Goal: Check status

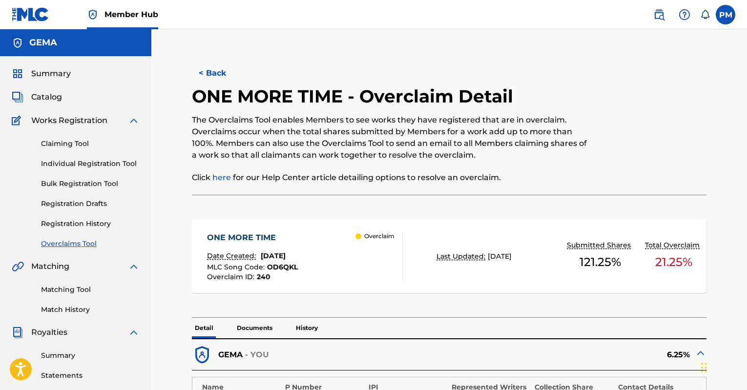
click at [57, 77] on span "Summary" at bounding box center [51, 74] width 40 height 12
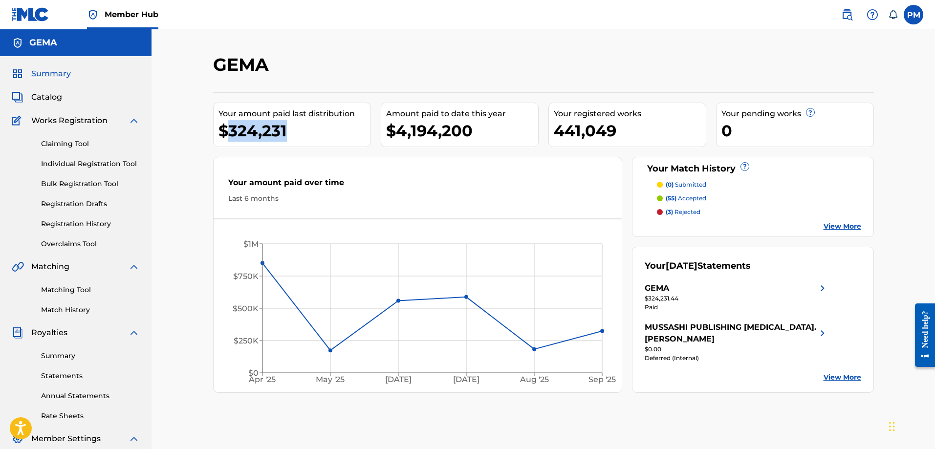
drag, startPoint x: 288, startPoint y: 133, endPoint x: 226, endPoint y: 128, distance: 62.8
click at [226, 128] on div "$324,231" at bounding box center [294, 131] width 152 height 22
click at [43, 77] on span "Summary" at bounding box center [51, 74] width 40 height 12
